Goal: Use online tool/utility: Utilize a website feature to perform a specific function

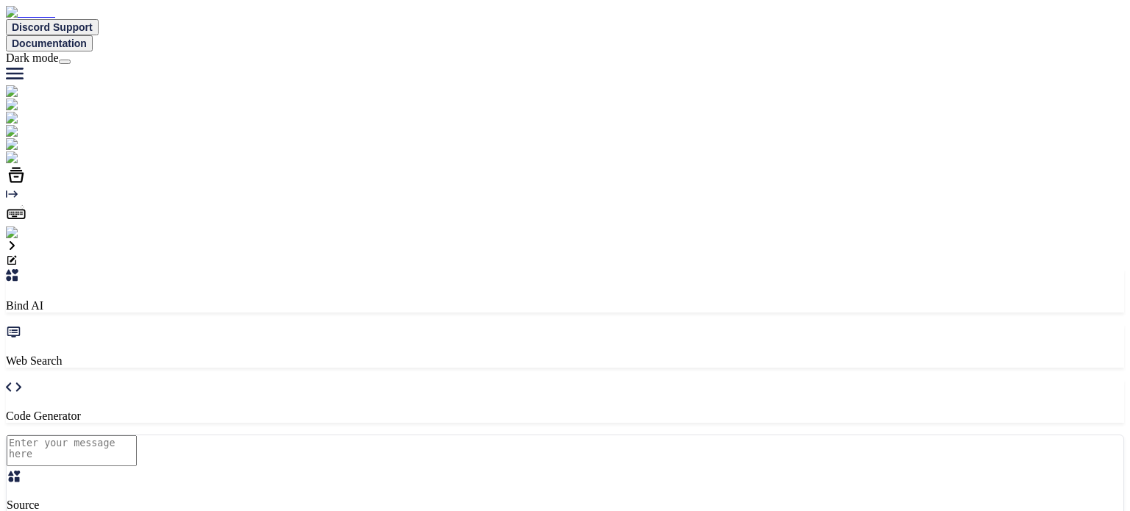
type textarea "x"
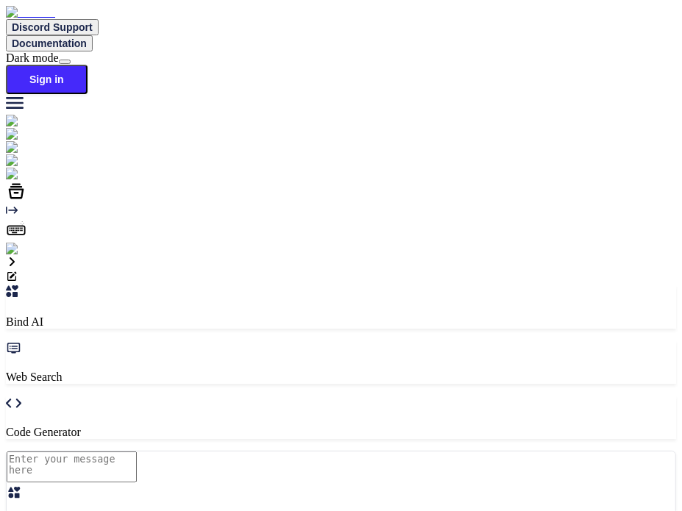
click at [391, 396] on div "Created with Pixso. Code Generator" at bounding box center [341, 417] width 670 height 43
click at [137, 452] on textarea at bounding box center [72, 467] width 130 height 31
type textarea "hi"
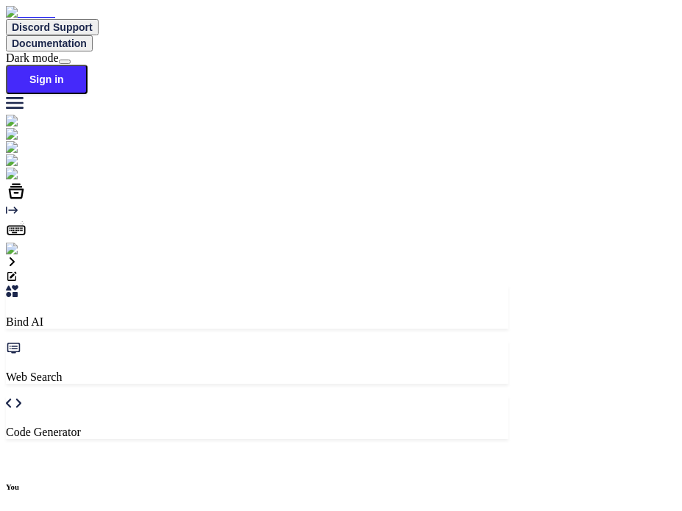
scroll to position [5, 0]
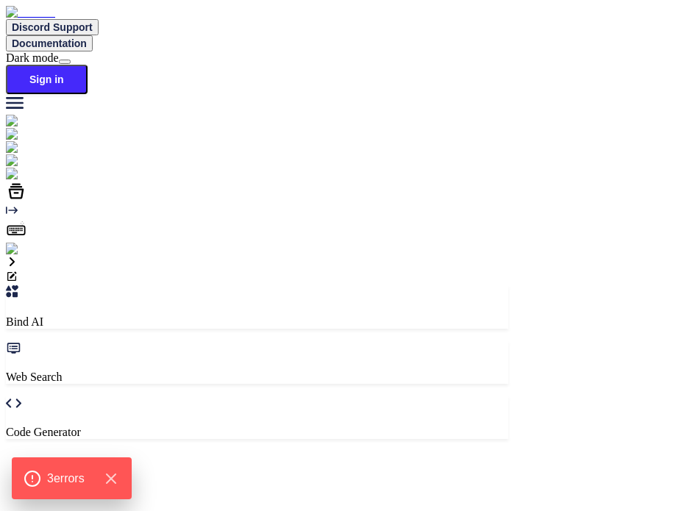
type textarea "x"
